Goal: Information Seeking & Learning: Find specific page/section

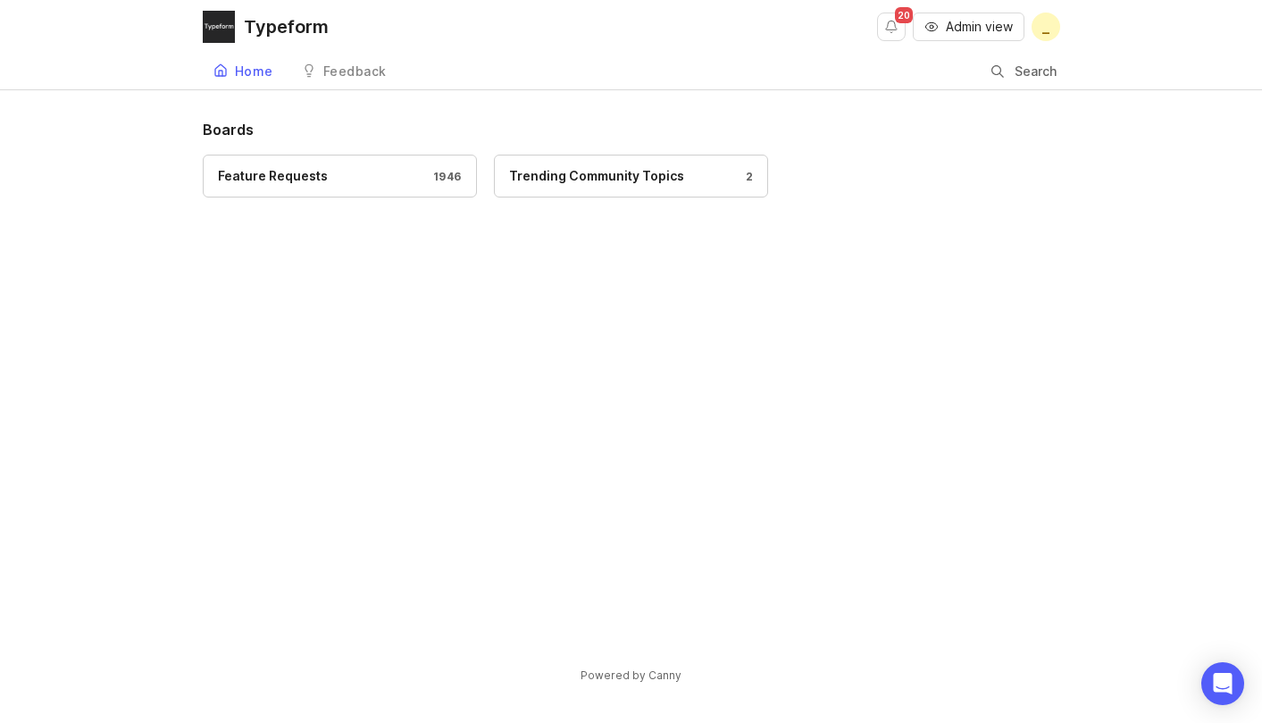
click at [1009, 75] on div "Search" at bounding box center [1026, 71] width 69 height 34
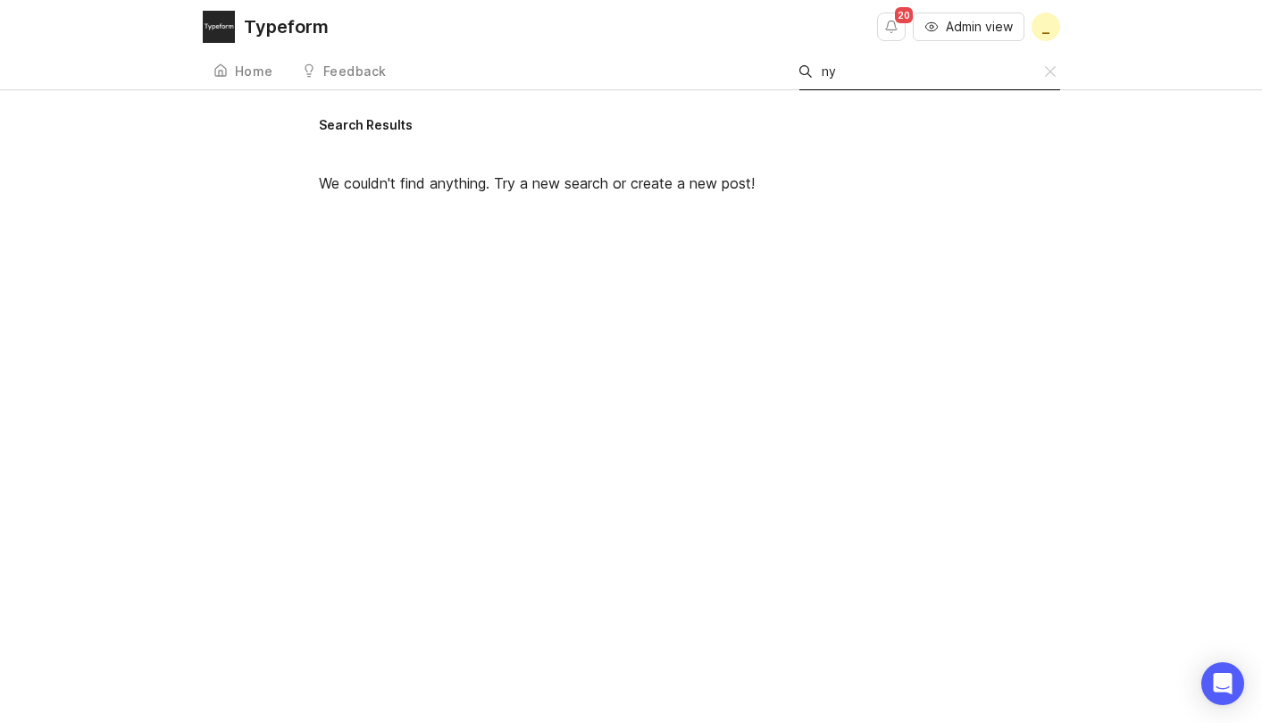
type input "n"
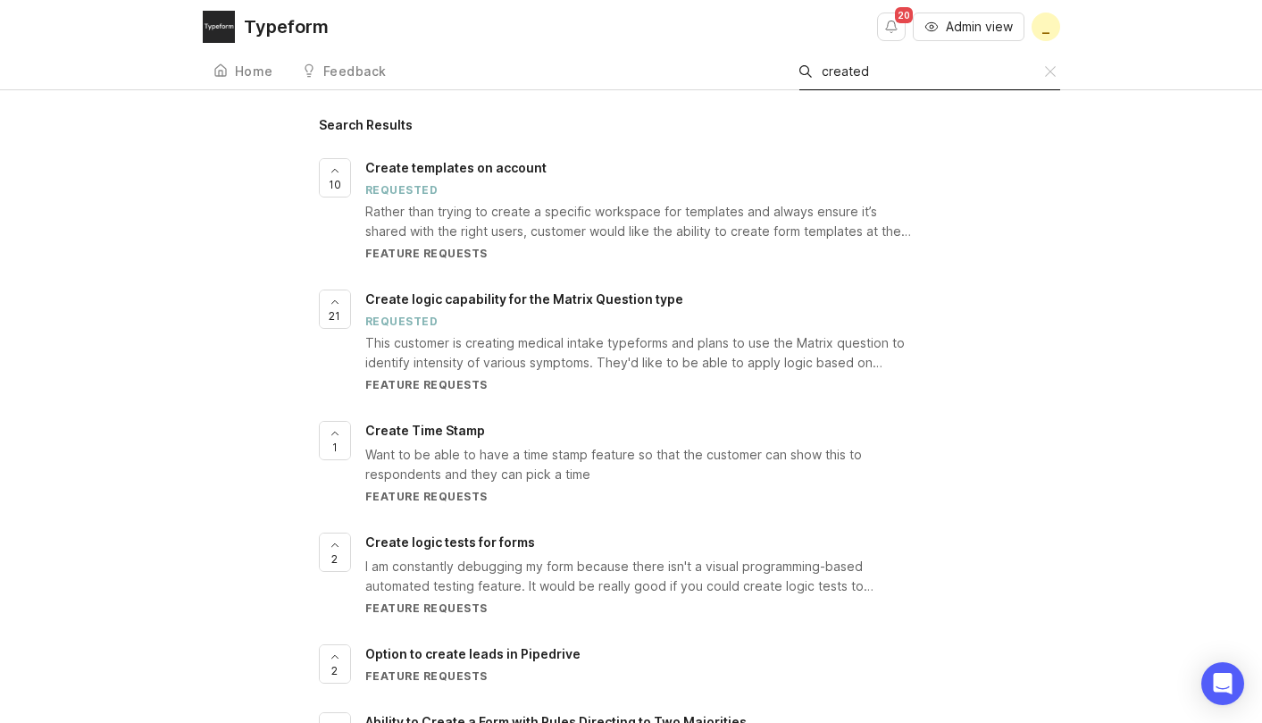
scroll to position [10, 0]
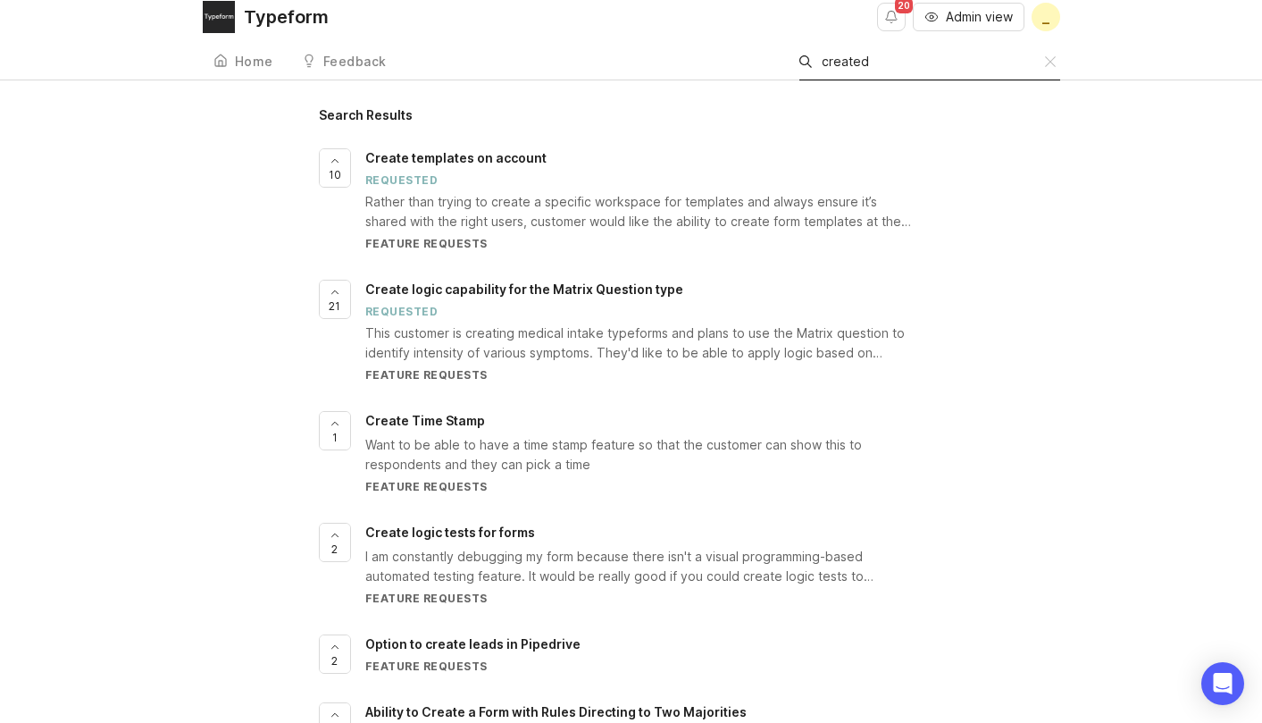
click at [899, 65] on input "created" at bounding box center [933, 62] width 223 height 20
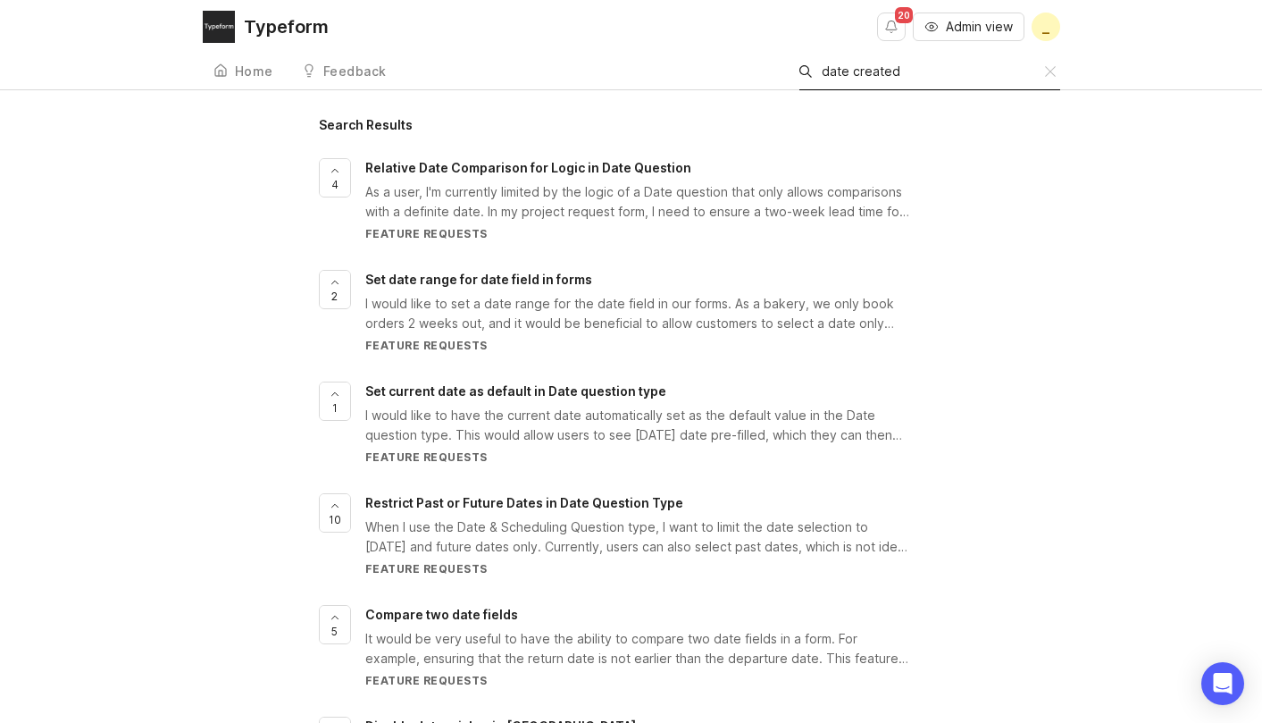
click at [920, 78] on input "date created" at bounding box center [933, 72] width 223 height 20
click at [881, 74] on input "date created" at bounding box center [933, 72] width 223 height 20
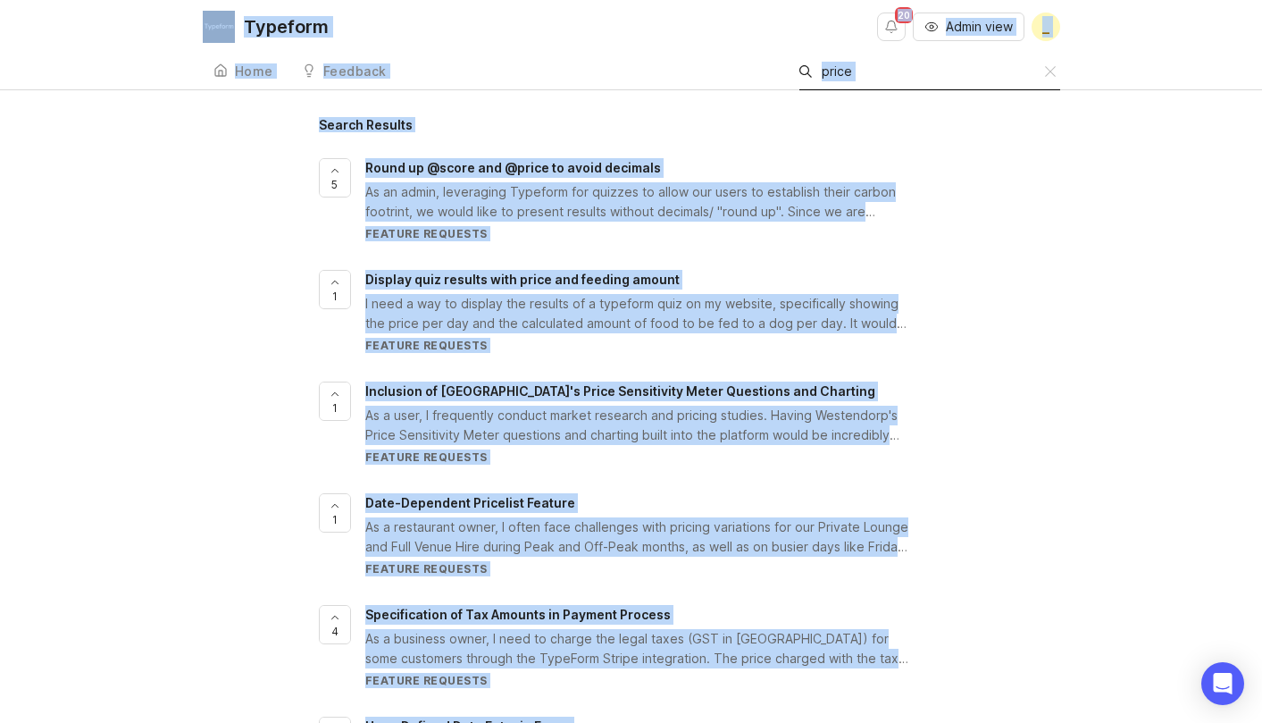
click at [896, 89] on div "Search price" at bounding box center [929, 72] width 261 height 37
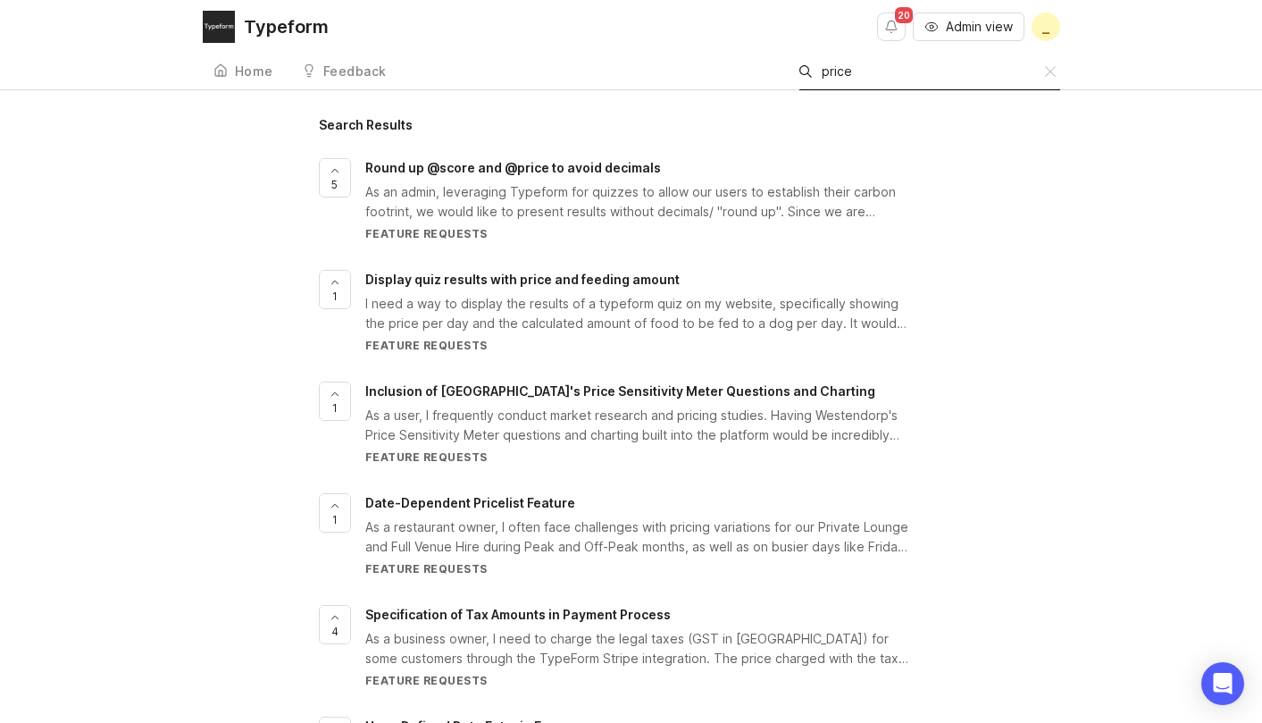
click at [870, 79] on input "price" at bounding box center [933, 72] width 223 height 20
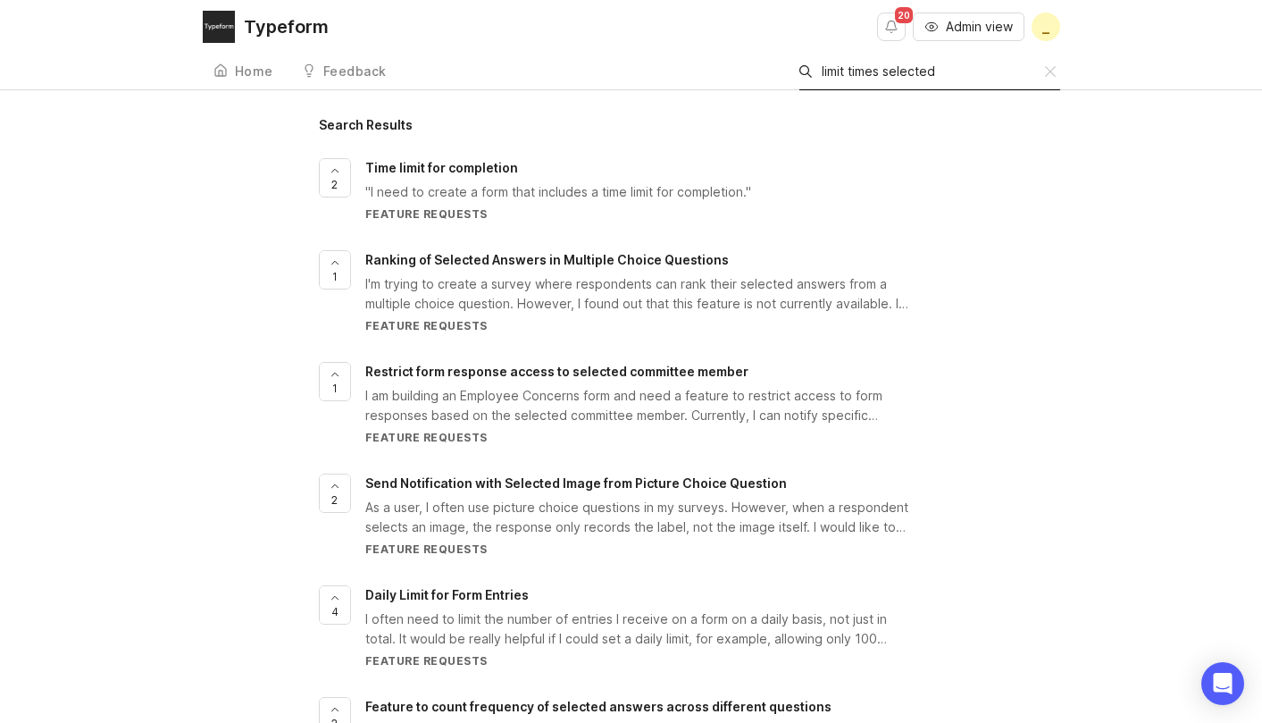
click at [824, 69] on input "limit times selected" at bounding box center [933, 72] width 223 height 20
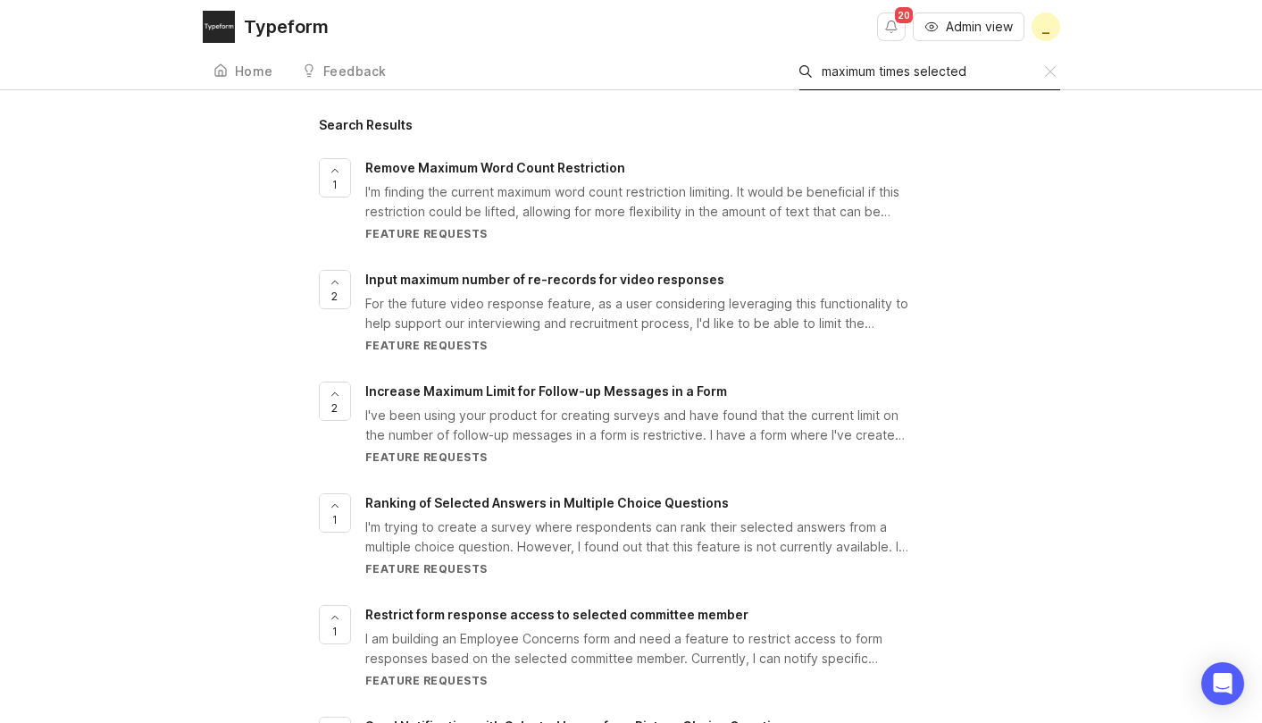
click at [891, 70] on input "maximum times selected" at bounding box center [933, 72] width 223 height 20
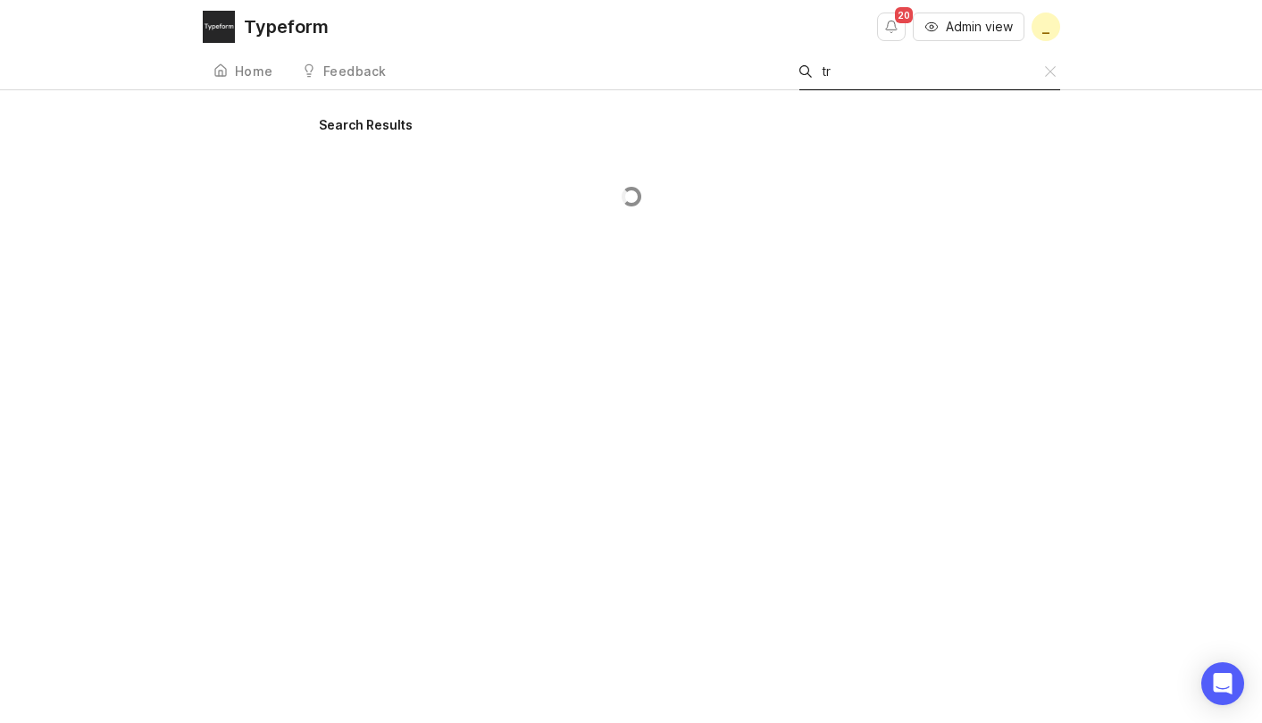
type input "t"
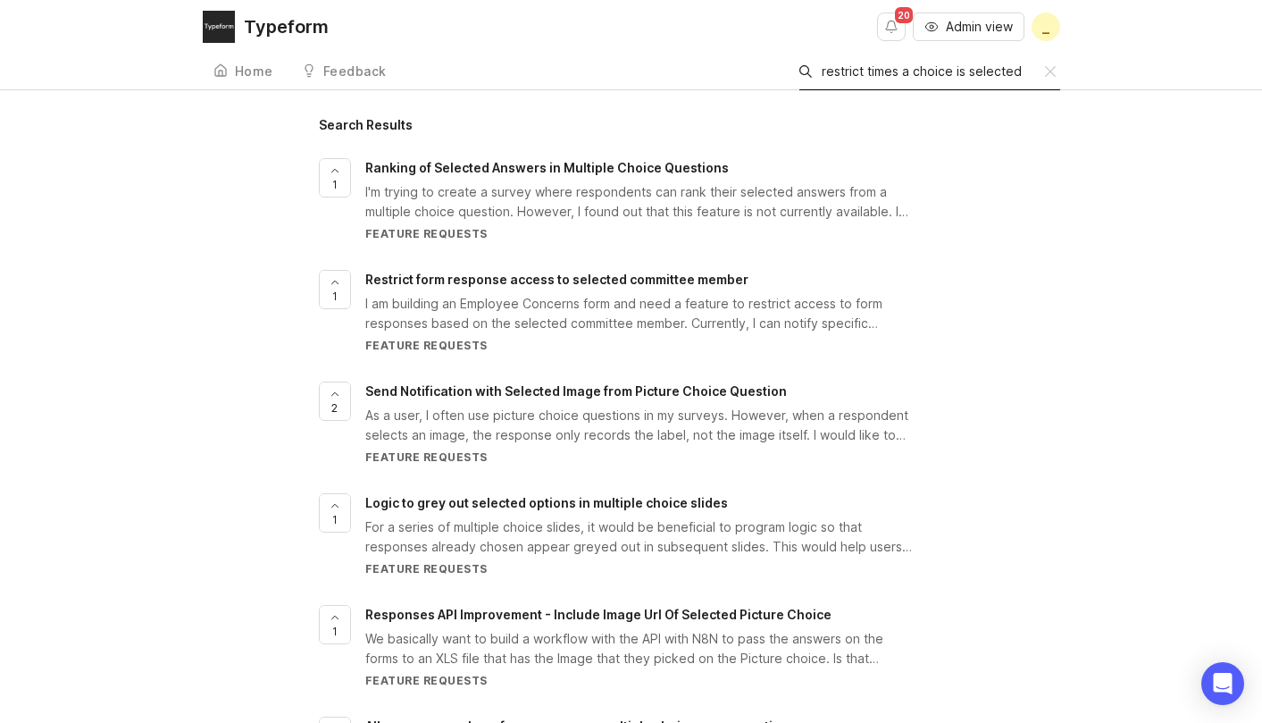
click at [916, 74] on input "restrict times a choice is selected" at bounding box center [933, 72] width 223 height 20
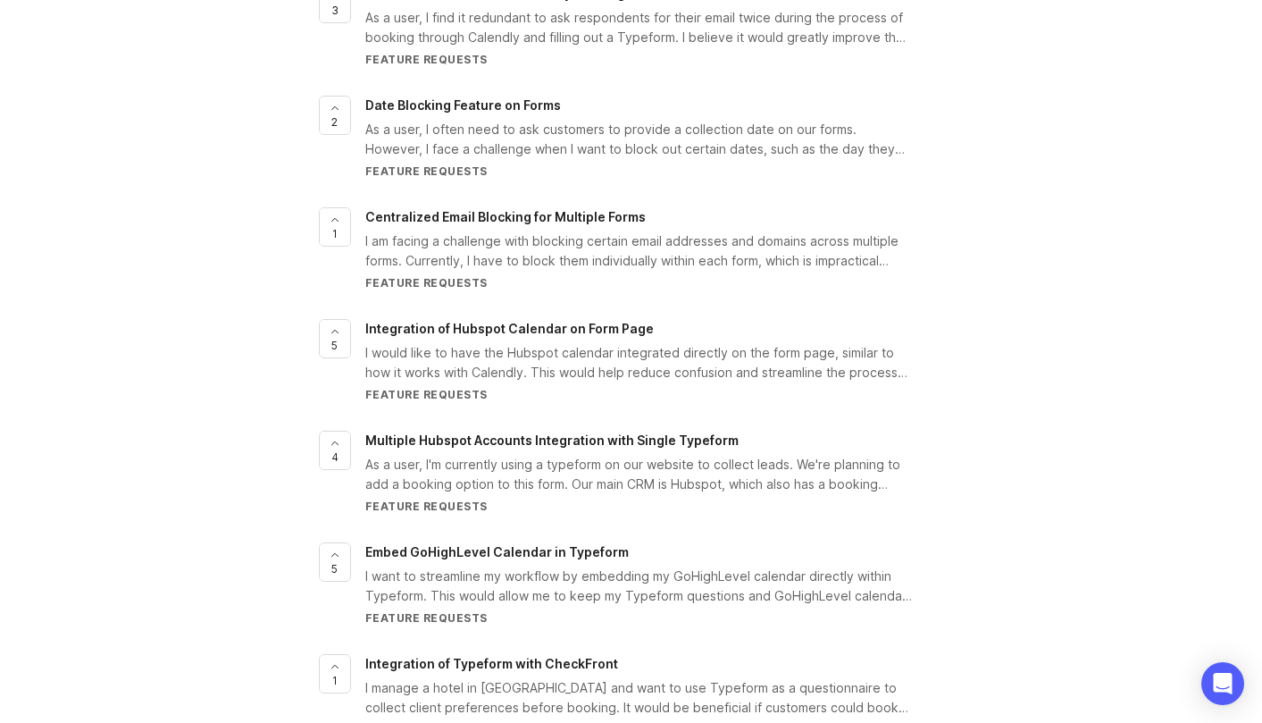
scroll to position [289, 0]
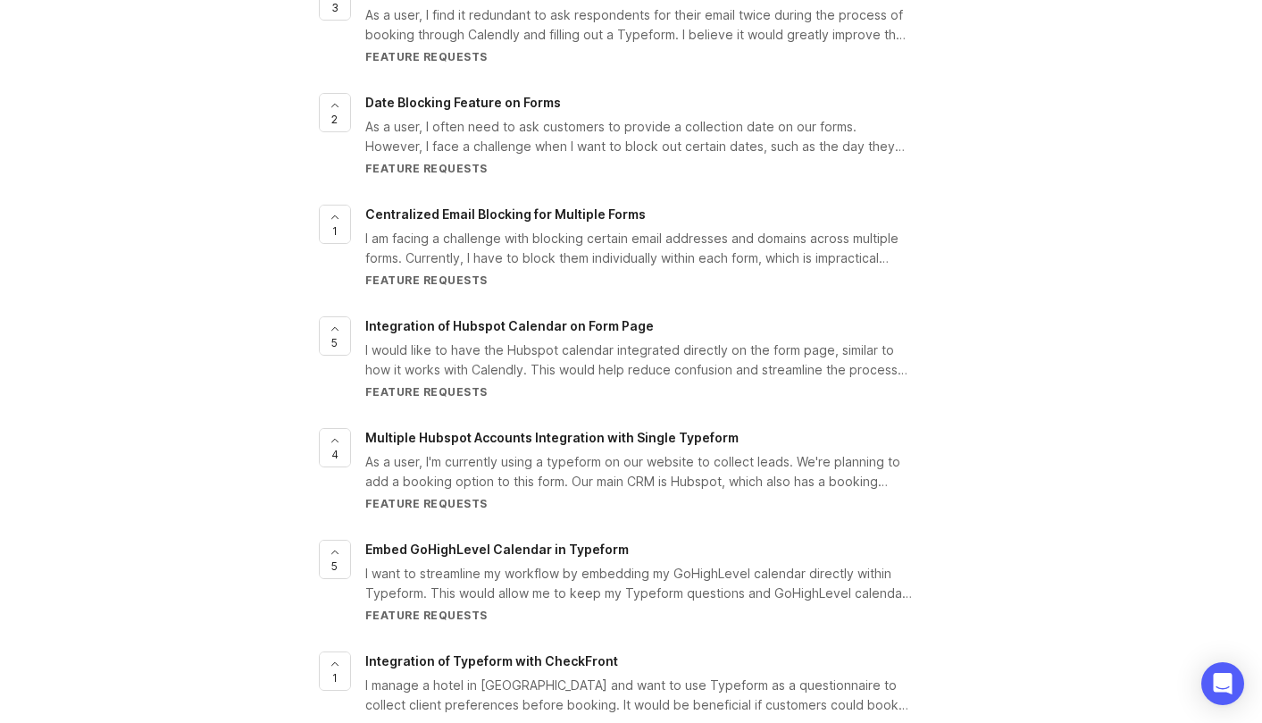
type input "booking"
click at [452, 96] on span "Date Blocking Feature on Forms" at bounding box center [463, 102] width 196 height 15
